Goal: Information Seeking & Learning: Learn about a topic

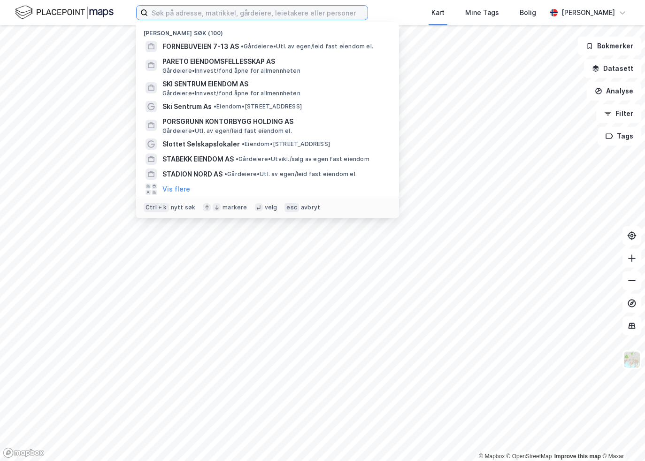
click at [200, 15] on input at bounding box center [258, 13] width 220 height 14
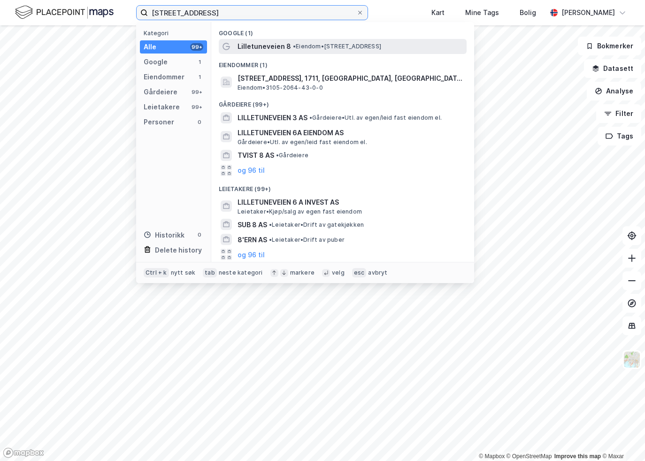
type input "[STREET_ADDRESS]"
click at [296, 51] on div "Lilletuneveien 8 • Eiendom • [STREET_ADDRESS]" at bounding box center [350, 46] width 227 height 11
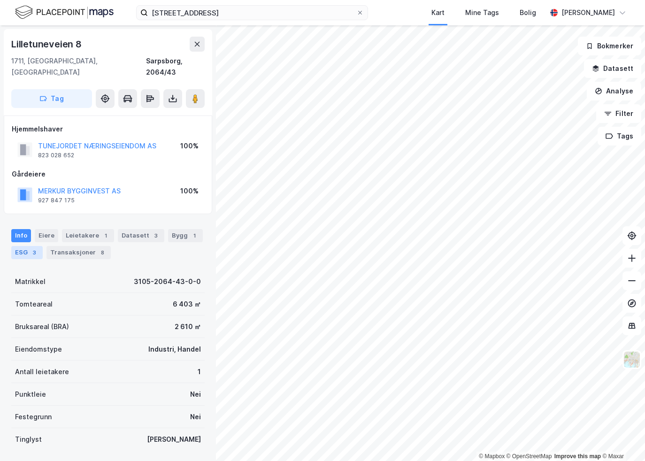
click at [22, 246] on div "ESG 3" at bounding box center [26, 252] width 31 height 13
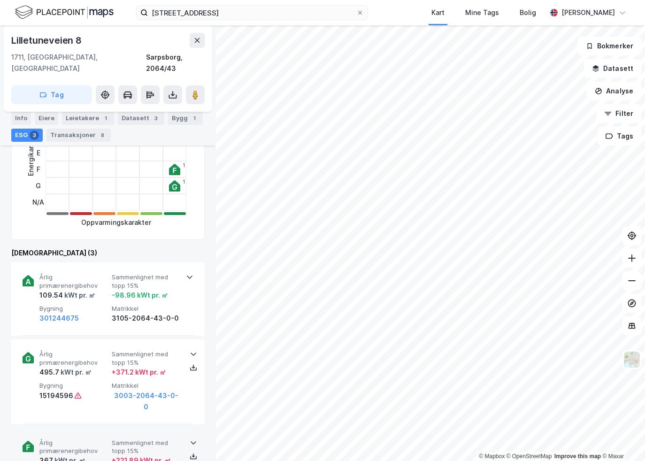
scroll to position [328, 0]
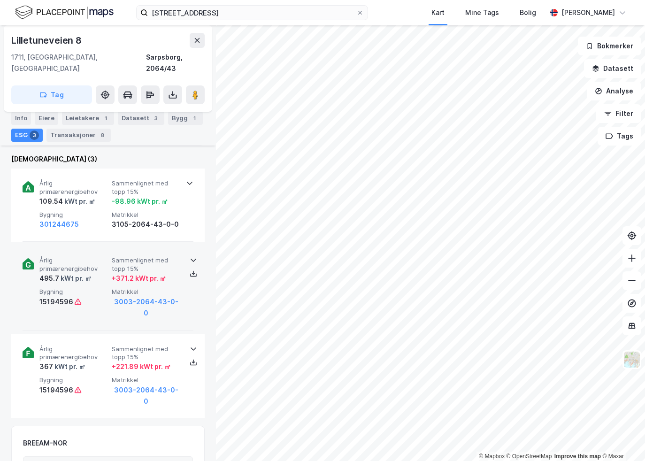
click at [191, 256] on icon at bounding box center [194, 260] width 8 height 8
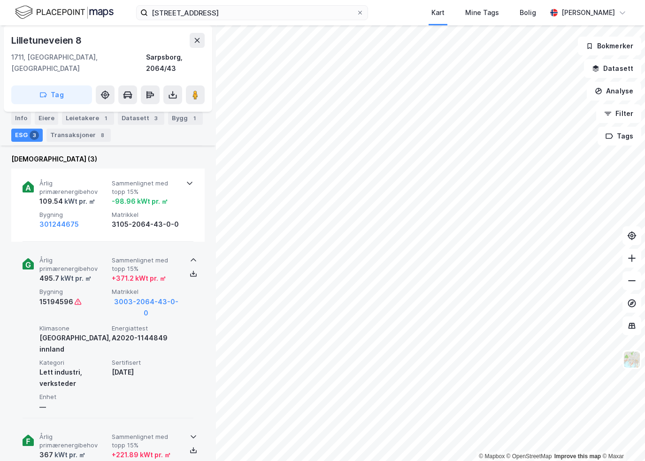
click at [186, 433] on div at bounding box center [193, 437] width 15 height 8
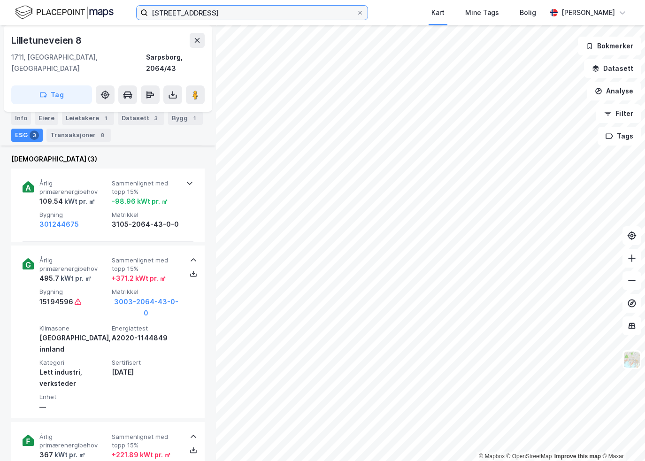
click at [258, 15] on input "[STREET_ADDRESS]" at bounding box center [252, 13] width 208 height 14
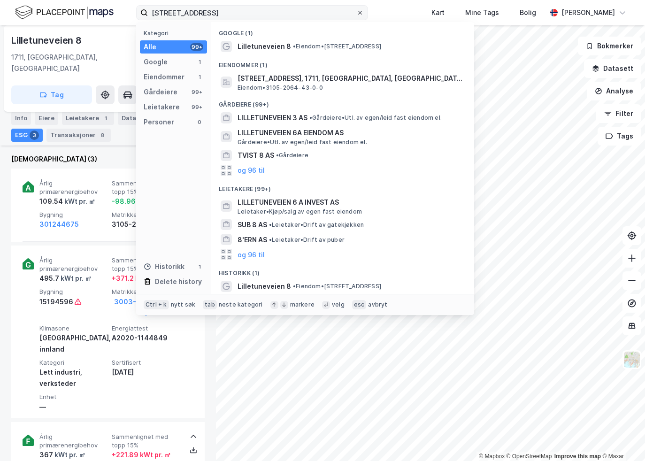
click at [363, 12] on icon at bounding box center [360, 13] width 6 height 6
click at [356, 12] on input "[STREET_ADDRESS]" at bounding box center [252, 13] width 208 height 14
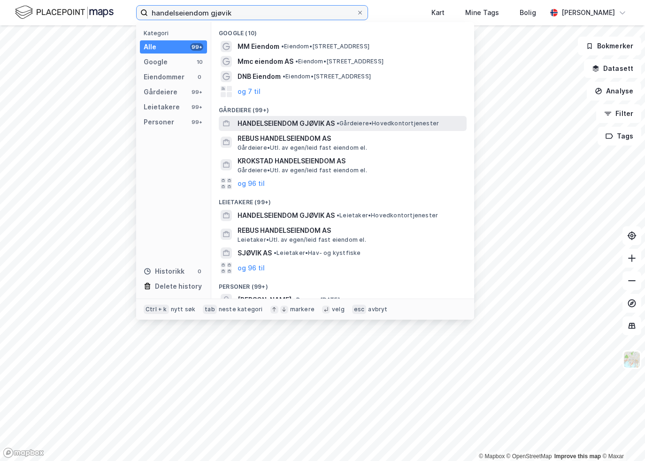
type input "handelseiendom gjøvik"
click at [285, 128] on span "HANDELSEIENDOM GJØVIK AS" at bounding box center [285, 123] width 97 height 11
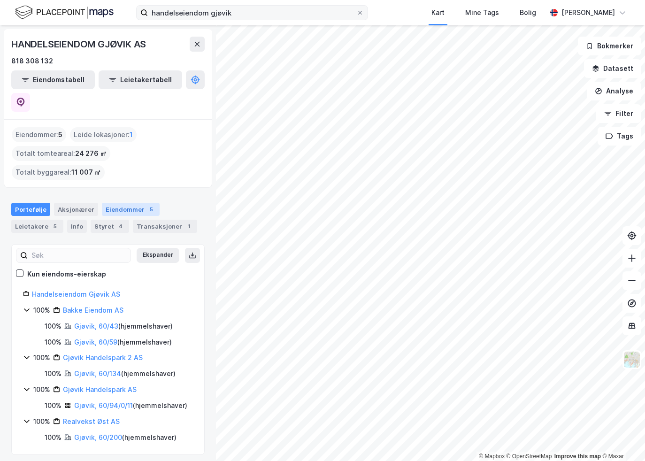
click at [118, 203] on div "Eiendommer 5" at bounding box center [131, 209] width 58 height 13
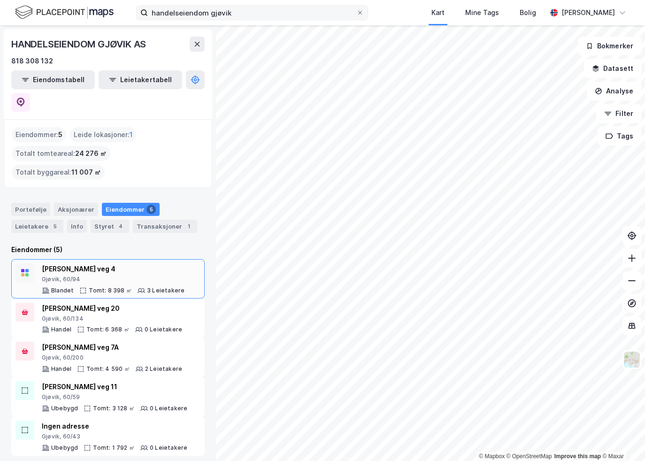
click at [80, 275] on div "Gjøvik, 60/94" at bounding box center [113, 279] width 143 height 8
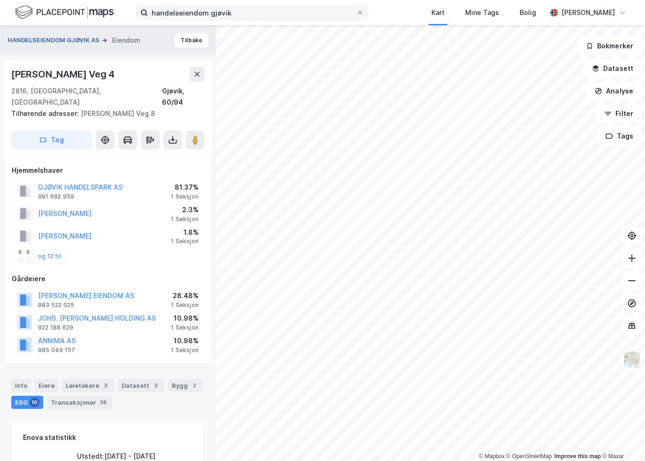
click at [88, 38] on button "HANDELSEIENDOM GJØVIK AS" at bounding box center [55, 40] width 94 height 9
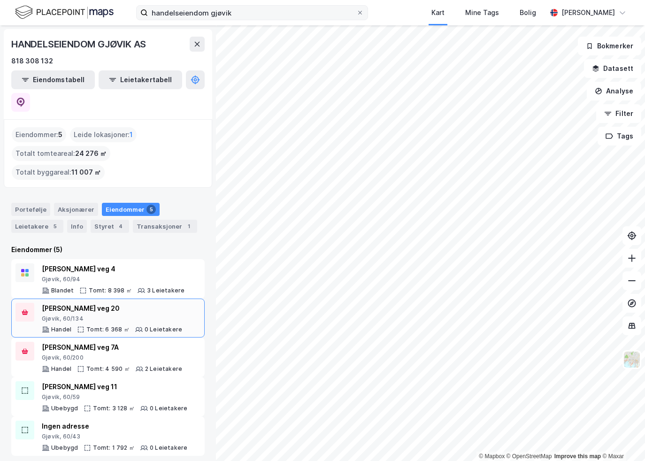
click at [89, 303] on div "[PERSON_NAME] veg 20" at bounding box center [112, 308] width 140 height 11
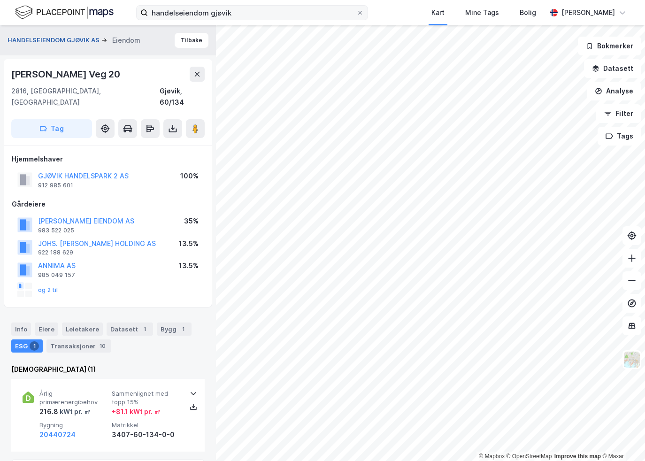
click at [38, 44] on button "HANDELSEIENDOM GJØVIK AS" at bounding box center [55, 40] width 94 height 9
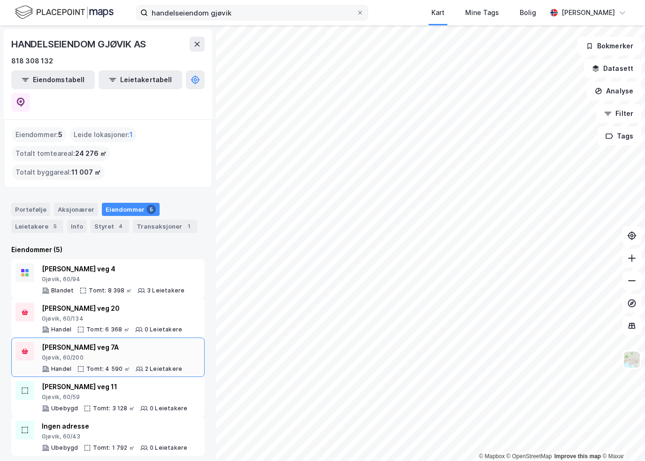
click at [77, 342] on div "[PERSON_NAME] veg 7A [GEOGRAPHIC_DATA], 60/200" at bounding box center [112, 352] width 140 height 20
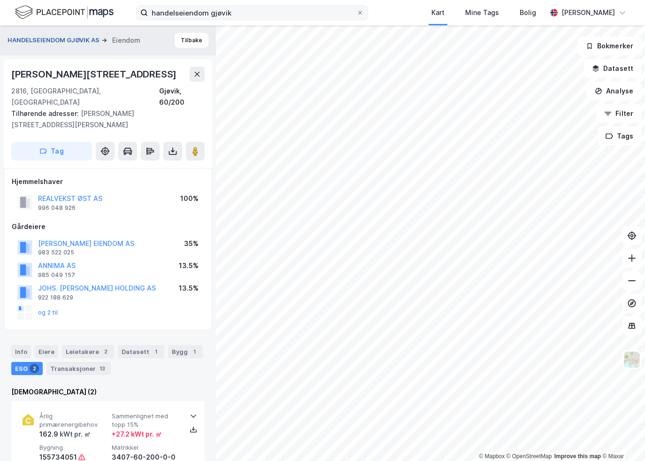
click at [58, 38] on button "HANDELSEIENDOM GJØVIK AS" at bounding box center [55, 40] width 94 height 9
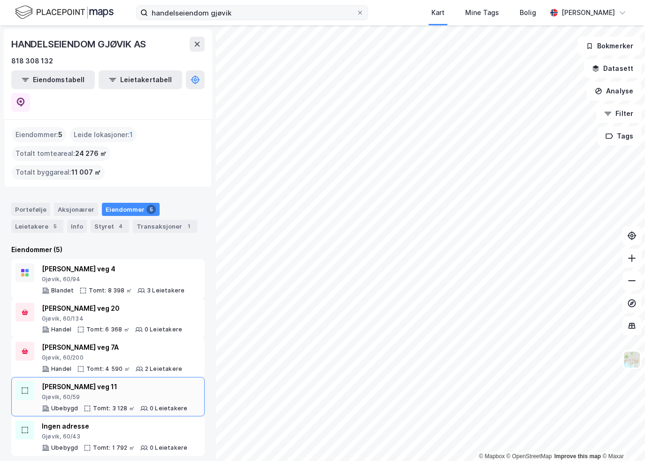
click at [72, 381] on div "[PERSON_NAME] veg 11" at bounding box center [114, 386] width 145 height 11
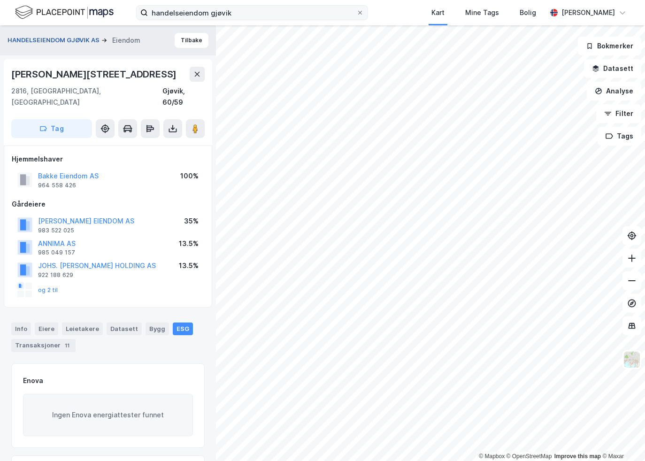
click at [55, 40] on button "HANDELSEIENDOM GJØVIK AS" at bounding box center [55, 40] width 94 height 9
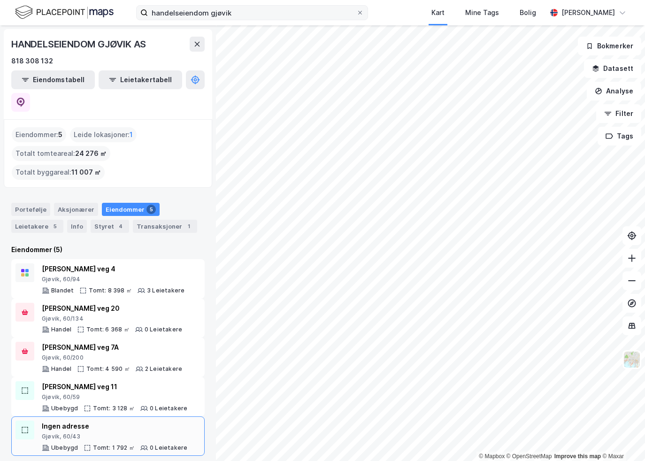
click at [68, 433] on div "Gjøvik, 60/43" at bounding box center [114, 437] width 145 height 8
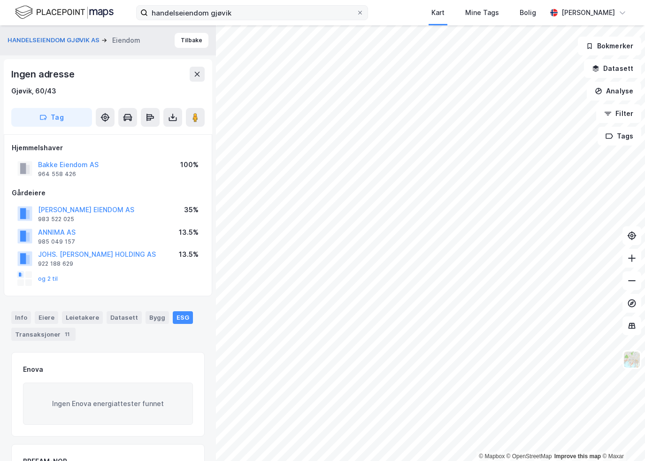
drag, startPoint x: 379, startPoint y: 14, endPoint x: 309, endPoint y: 10, distance: 69.5
click at [362, 14] on icon at bounding box center [360, 13] width 4 height 4
click at [356, 14] on input "handelseiendom gjøvik" at bounding box center [252, 13] width 208 height 14
